Goal: Navigation & Orientation: Find specific page/section

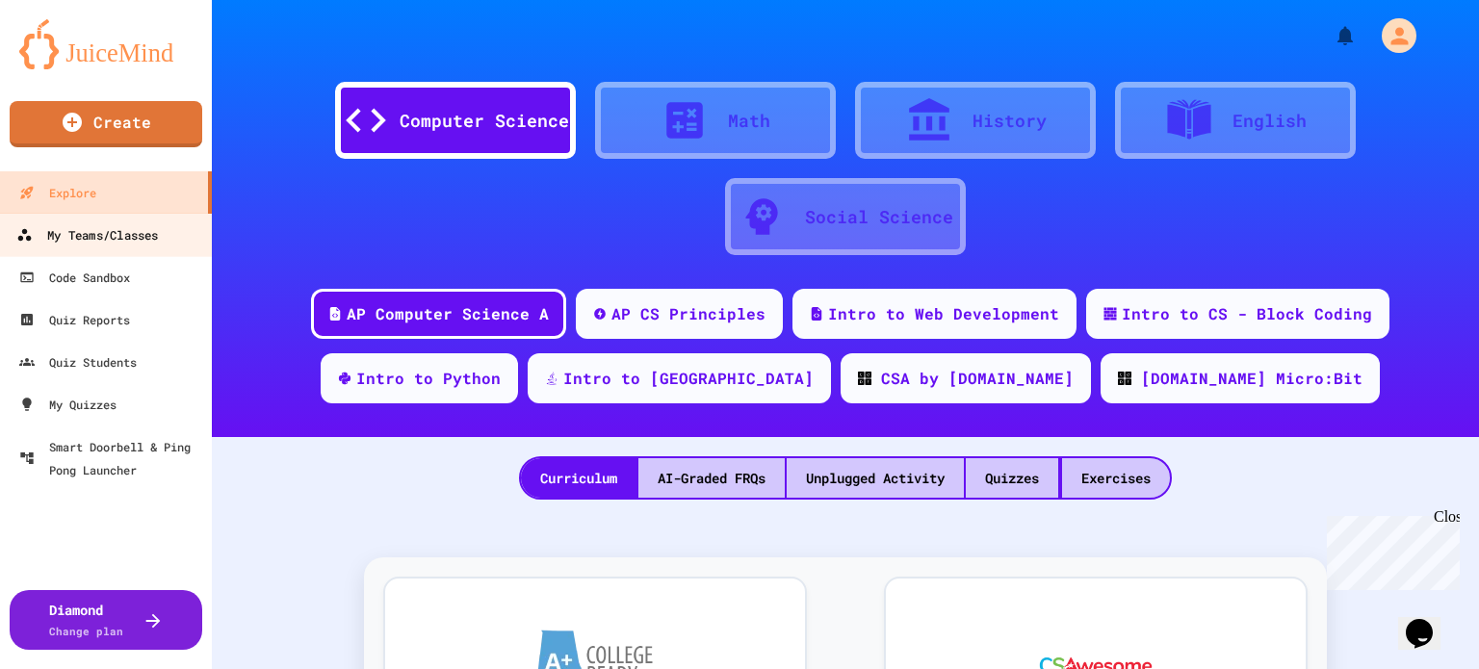
click at [99, 230] on div "My Teams/Classes" at bounding box center [87, 235] width 142 height 24
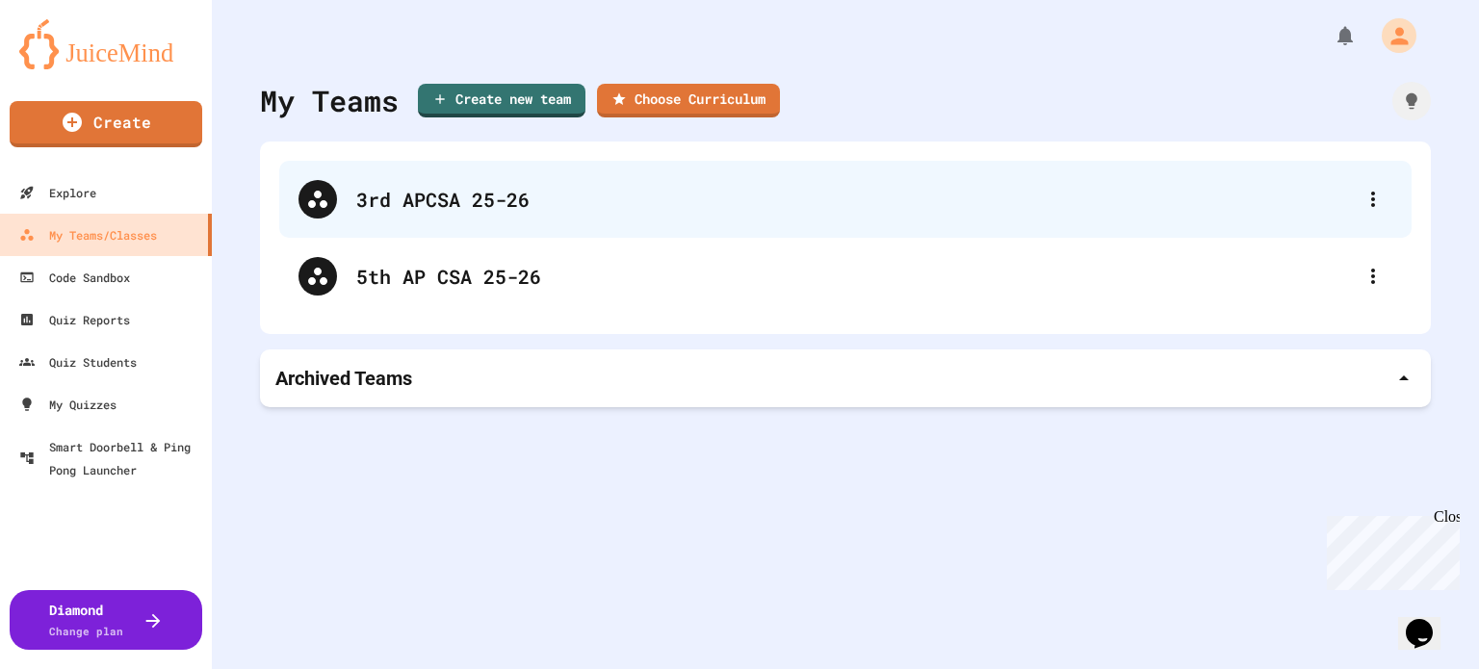
click at [481, 195] on div "3rd APCSA 25-26" at bounding box center [855, 199] width 998 height 29
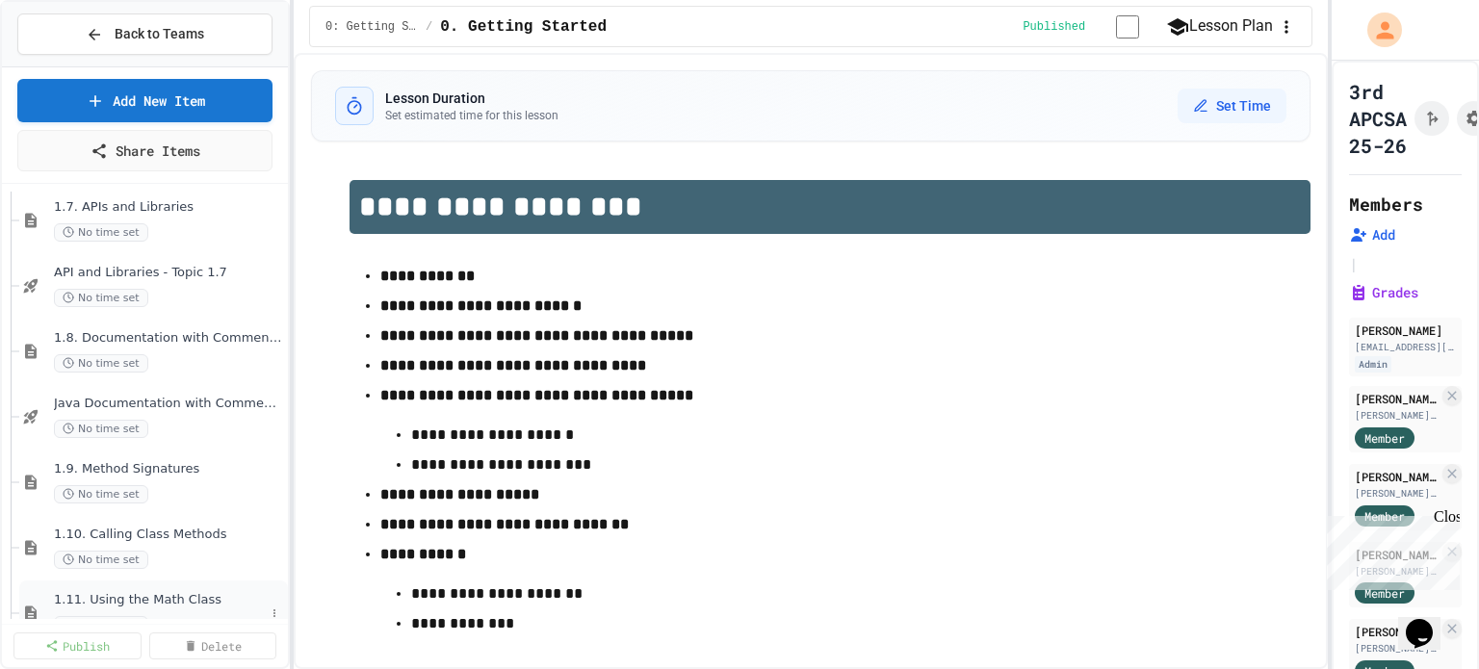
scroll to position [1059, 0]
click at [162, 415] on div "1.11. Using the Math Class No time set" at bounding box center [159, 421] width 211 height 42
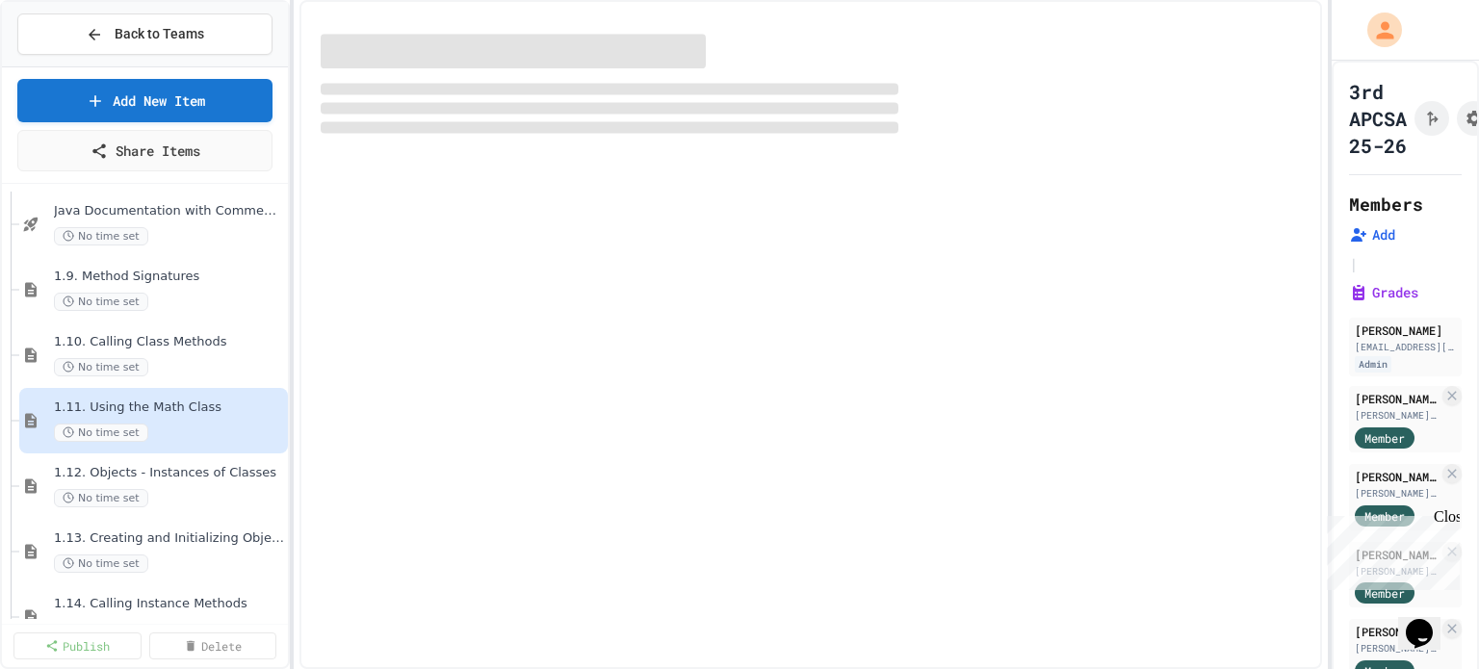
select select "***"
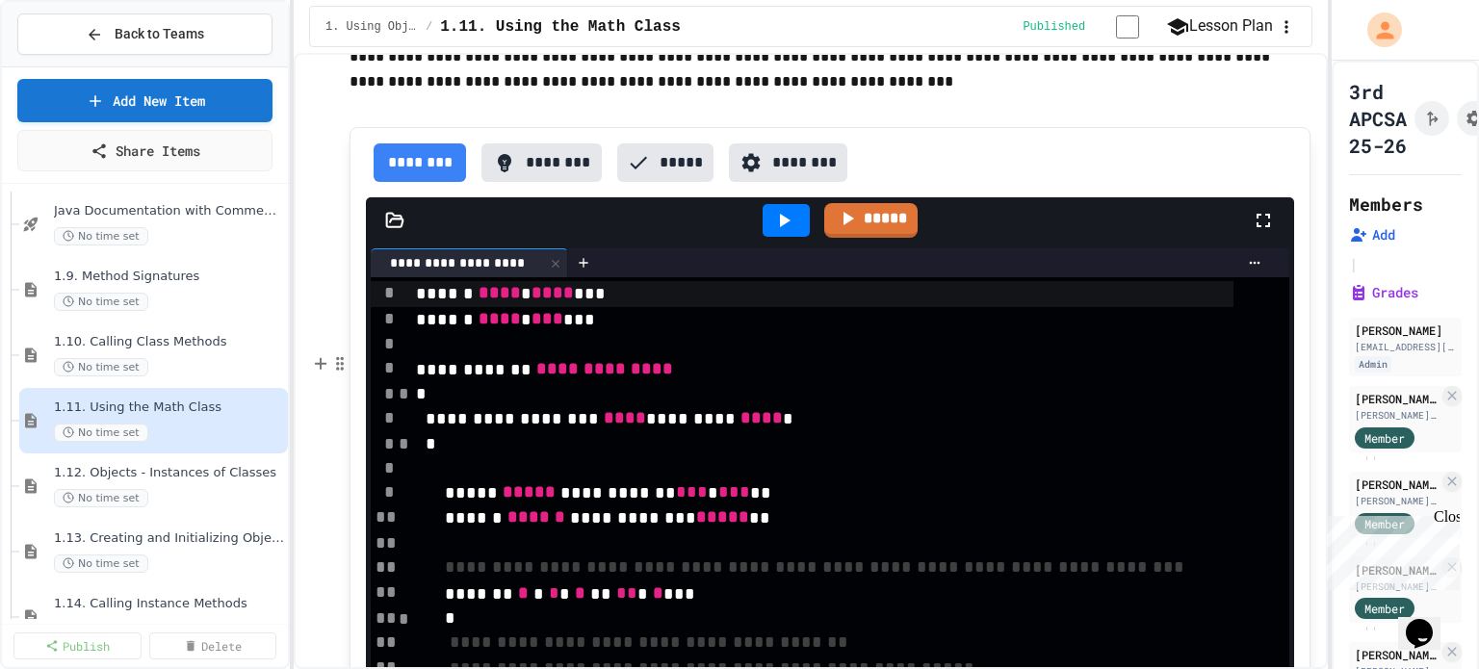
scroll to position [16537, 0]
